Goal: Transaction & Acquisition: Purchase product/service

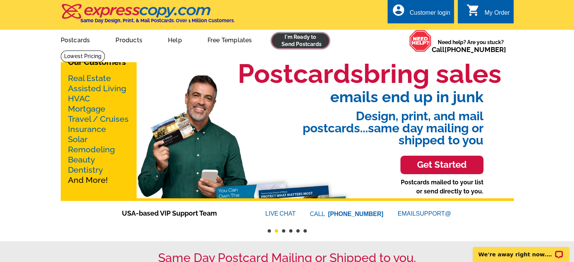
click at [302, 44] on link at bounding box center [301, 40] width 58 height 15
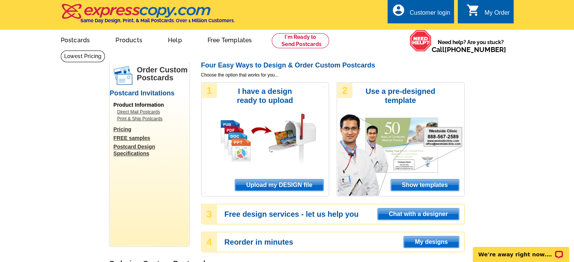
click at [142, 111] on link "Direct Mail Postcards" at bounding box center [151, 112] width 68 height 7
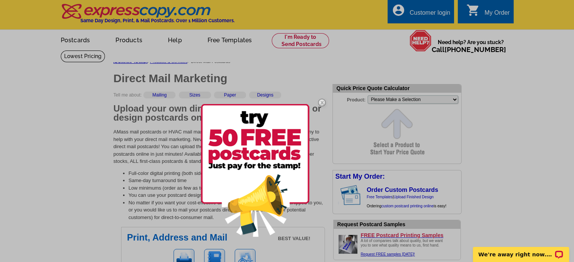
click at [318, 102] on img at bounding box center [322, 103] width 22 height 22
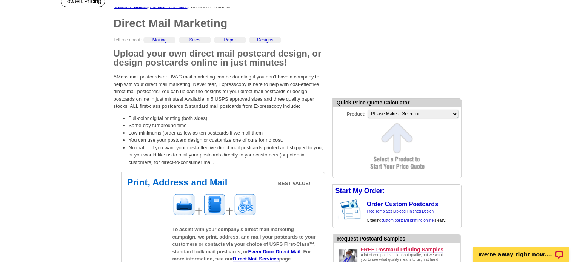
scroll to position [54, 0]
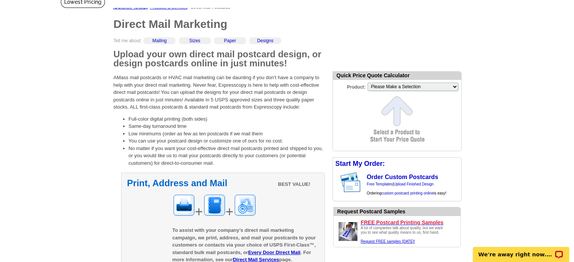
click at [209, 187] on h2 "Print, Address and Mail" at bounding box center [223, 183] width 192 height 9
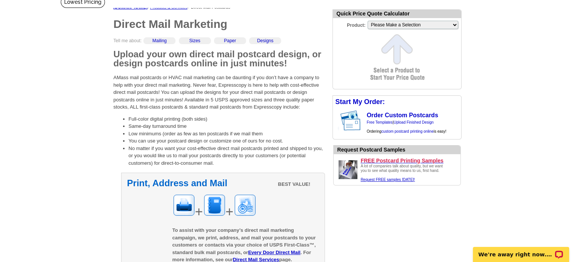
click at [200, 180] on h2 "Print, Address and Mail" at bounding box center [223, 183] width 192 height 9
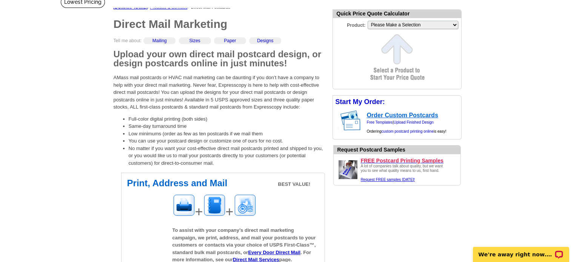
click at [424, 112] on link "Order Custom Postcards" at bounding box center [402, 115] width 71 height 6
